Goal: Task Accomplishment & Management: Use online tool/utility

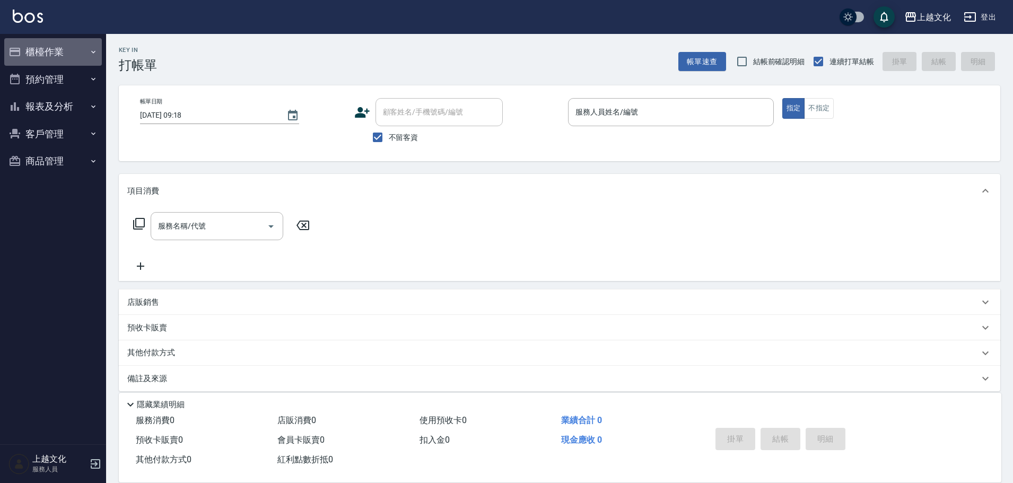
click at [44, 53] on button "櫃檯作業" at bounding box center [53, 52] width 98 height 28
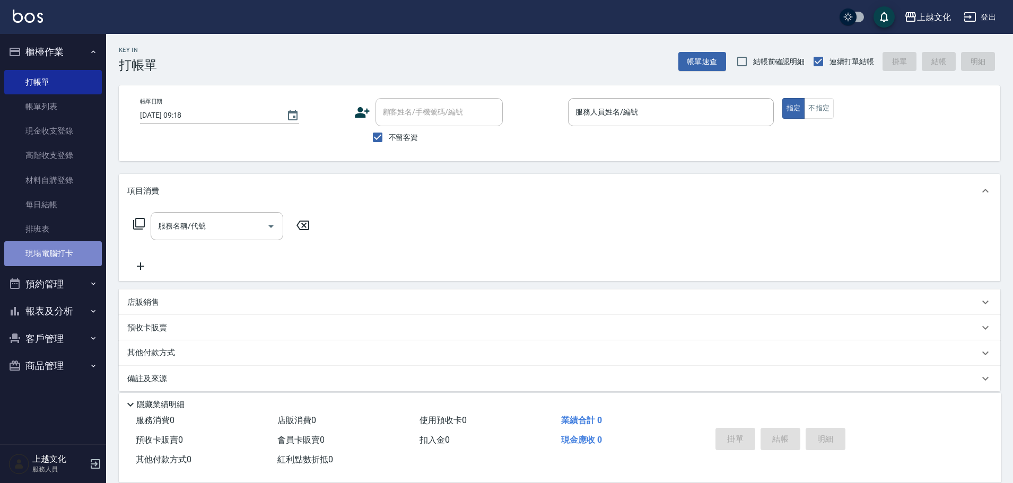
click at [54, 252] on link "現場電腦打卡" at bounding box center [53, 253] width 98 height 24
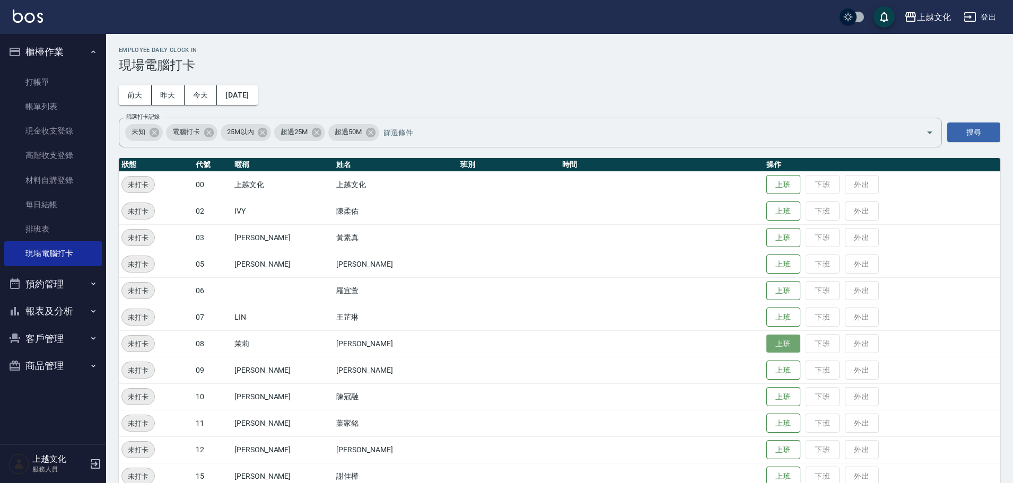
click at [773, 344] on button "上班" at bounding box center [784, 344] width 34 height 19
click at [767, 211] on button "上班" at bounding box center [784, 211] width 34 height 19
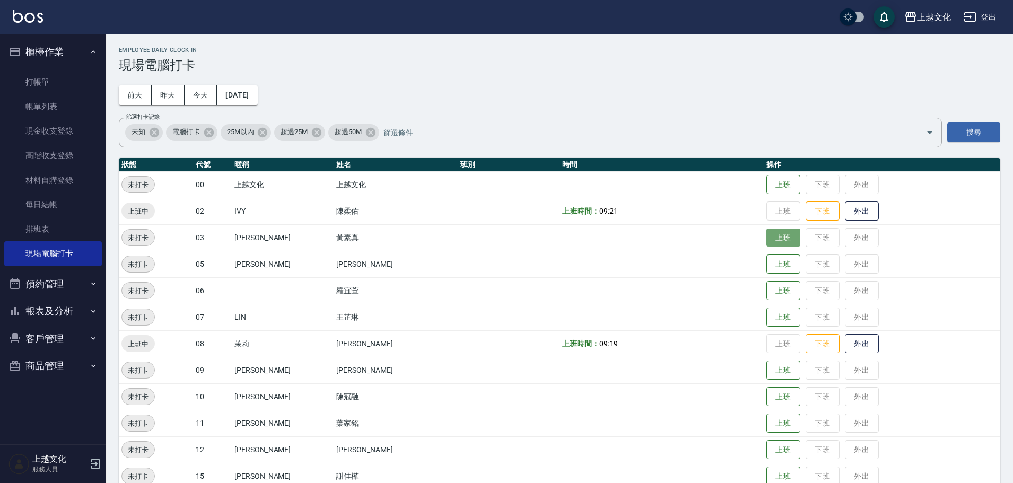
click at [776, 232] on button "上班" at bounding box center [784, 238] width 34 height 19
click at [767, 318] on button "上班" at bounding box center [784, 317] width 34 height 19
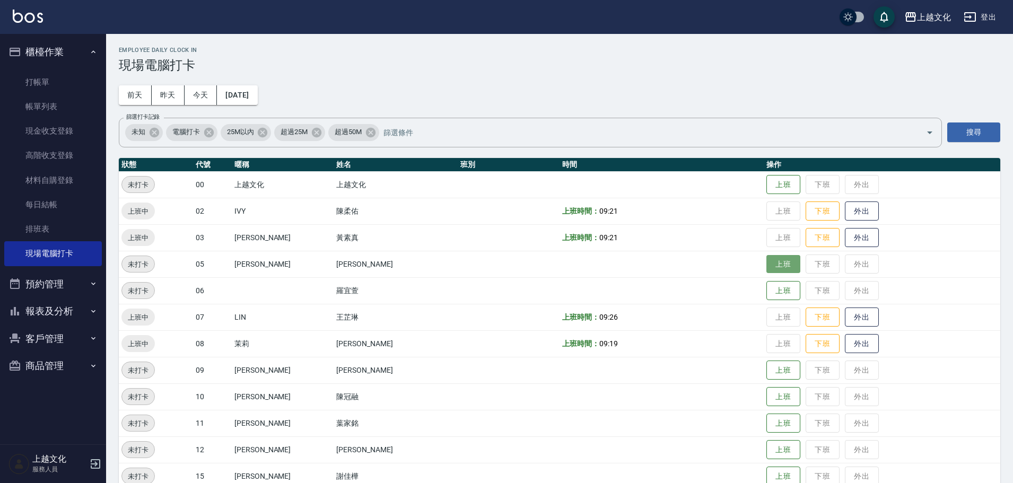
click at [781, 269] on button "上班" at bounding box center [784, 264] width 34 height 19
click at [783, 425] on button "上班" at bounding box center [784, 423] width 34 height 19
